Goal: Task Accomplishment & Management: Manage account settings

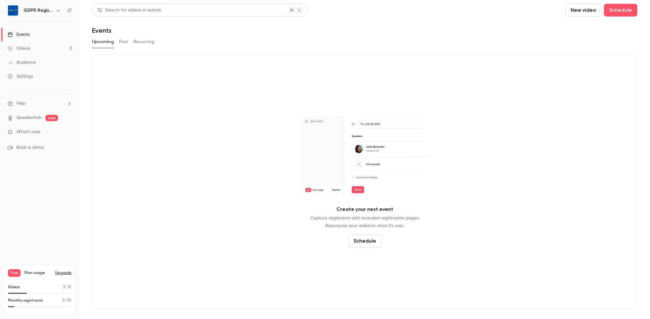
click at [21, 38] on link "Events" at bounding box center [39, 35] width 79 height 14
click at [265, 180] on div "Create your next event Capture registrants with branded registration pages. Rep…" at bounding box center [364, 182] width 545 height 255
click at [33, 10] on h6 "GDPR Register" at bounding box center [38, 10] width 30 height 6
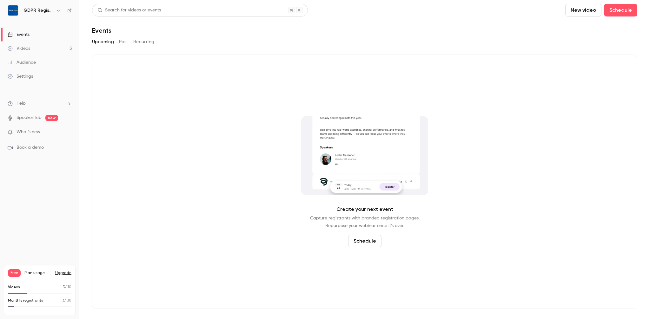
click at [63, 272] on button "Upgrade" at bounding box center [63, 273] width 16 height 5
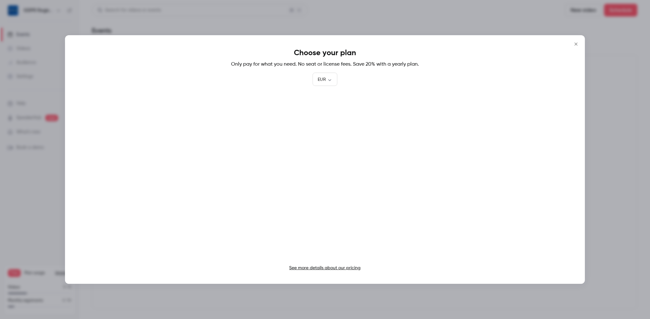
click at [320, 270] on link "See more details about our pricing" at bounding box center [324, 268] width 71 height 4
click at [332, 269] on link "See more details about our pricing" at bounding box center [324, 268] width 71 height 4
